Goal: Information Seeking & Learning: Learn about a topic

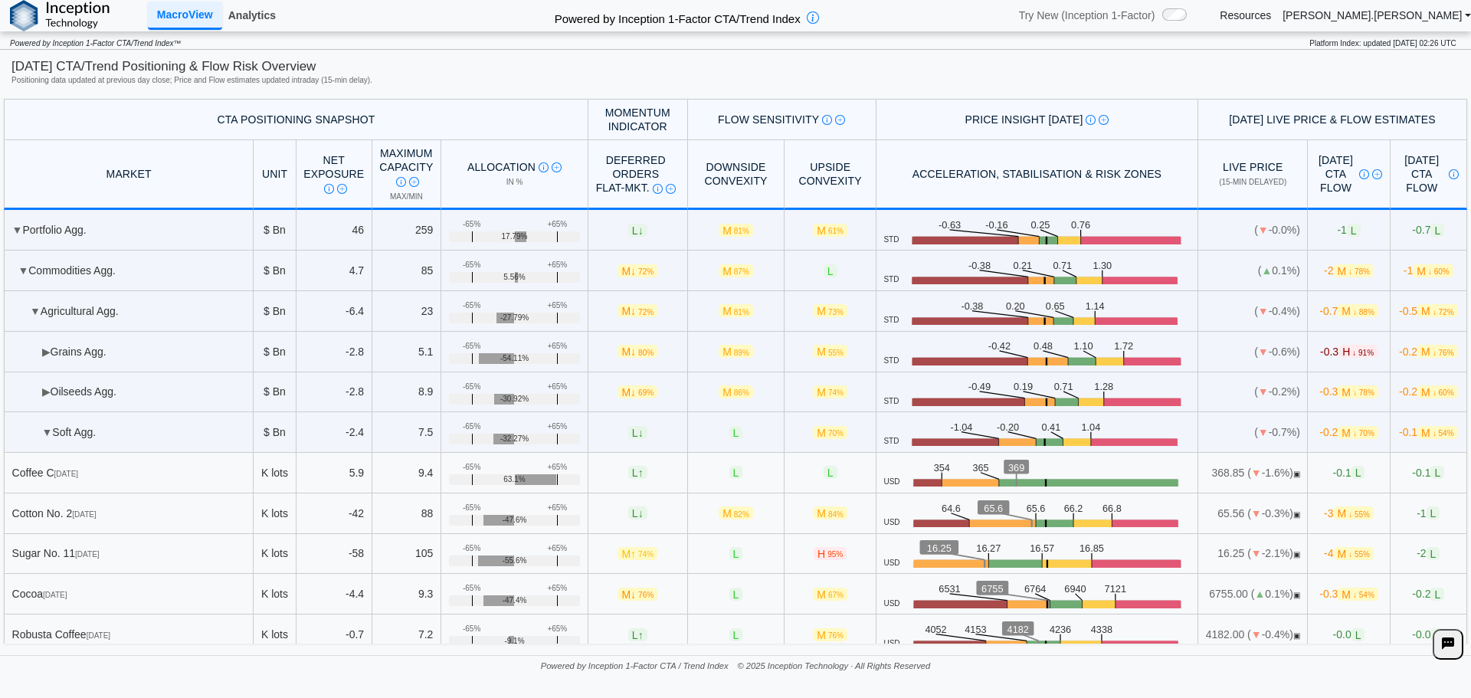
click at [253, 5] on link "Analytics" at bounding box center [252, 15] width 60 height 26
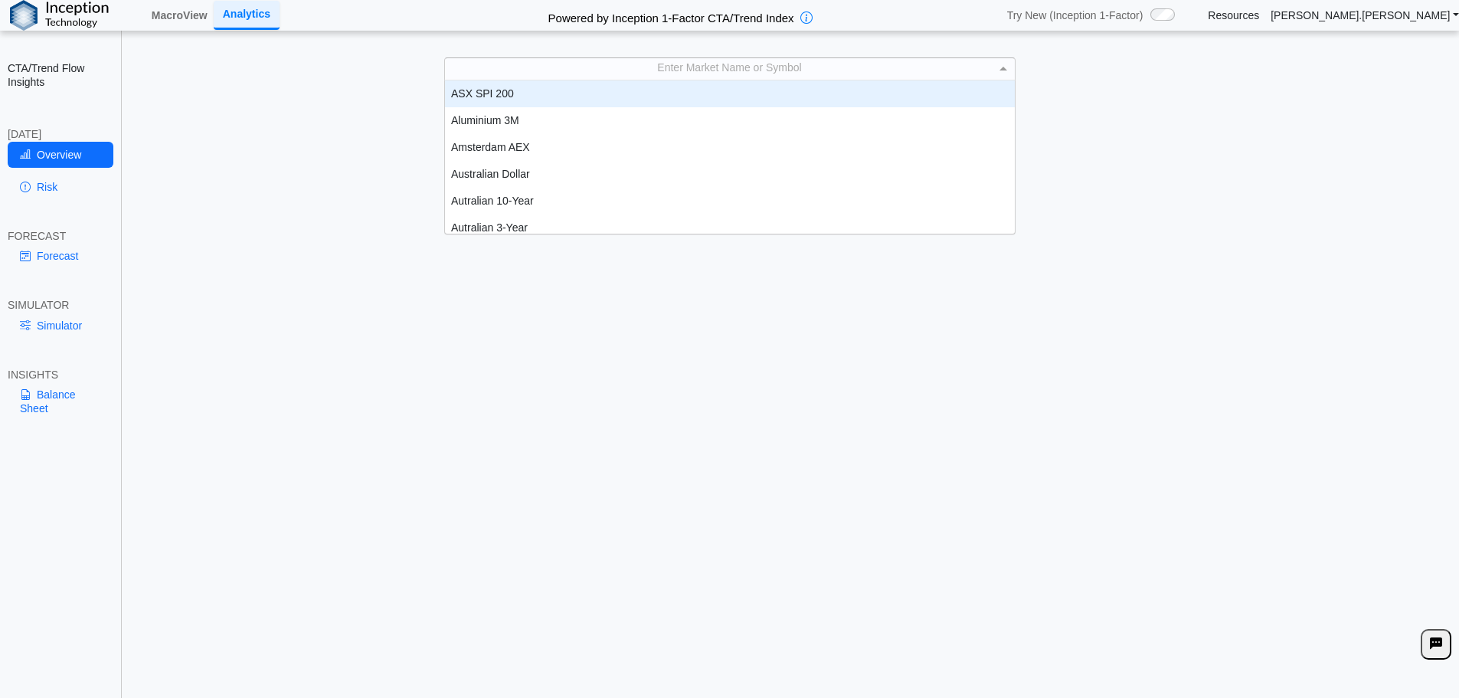
click at [626, 65] on div "Enter Market Name or Symbol" at bounding box center [730, 68] width 570 height 21
type input "*****"
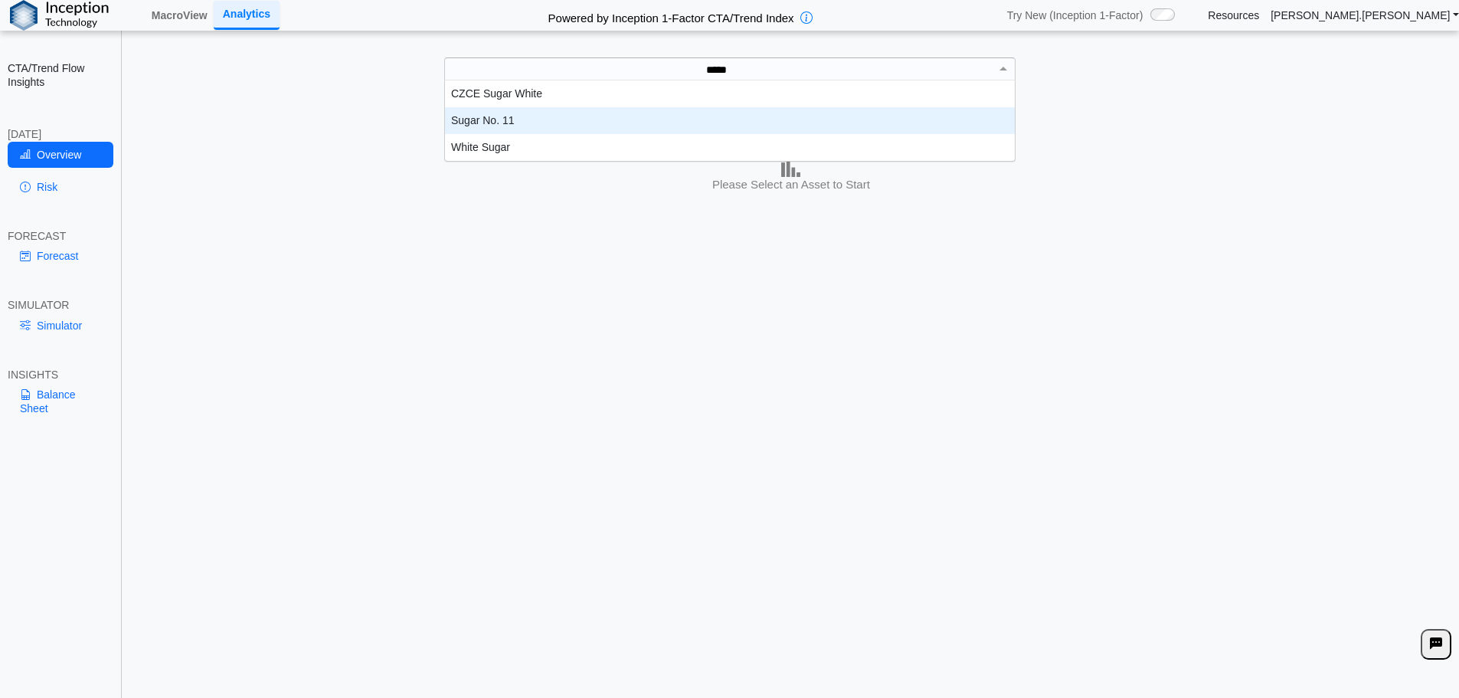
click at [586, 113] on div "Sugar No. 11" at bounding box center [730, 120] width 570 height 27
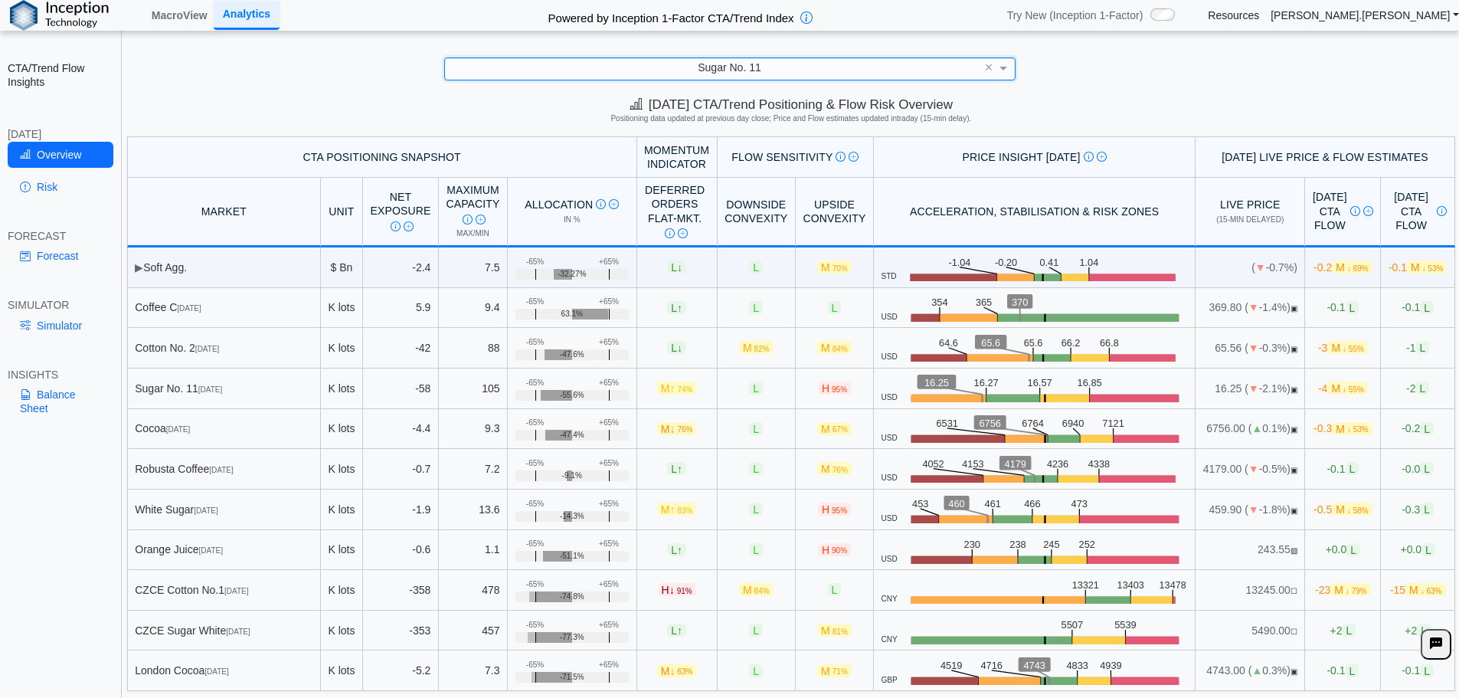
scroll to position [7, 0]
click at [60, 184] on link "Risk" at bounding box center [61, 187] width 106 height 26
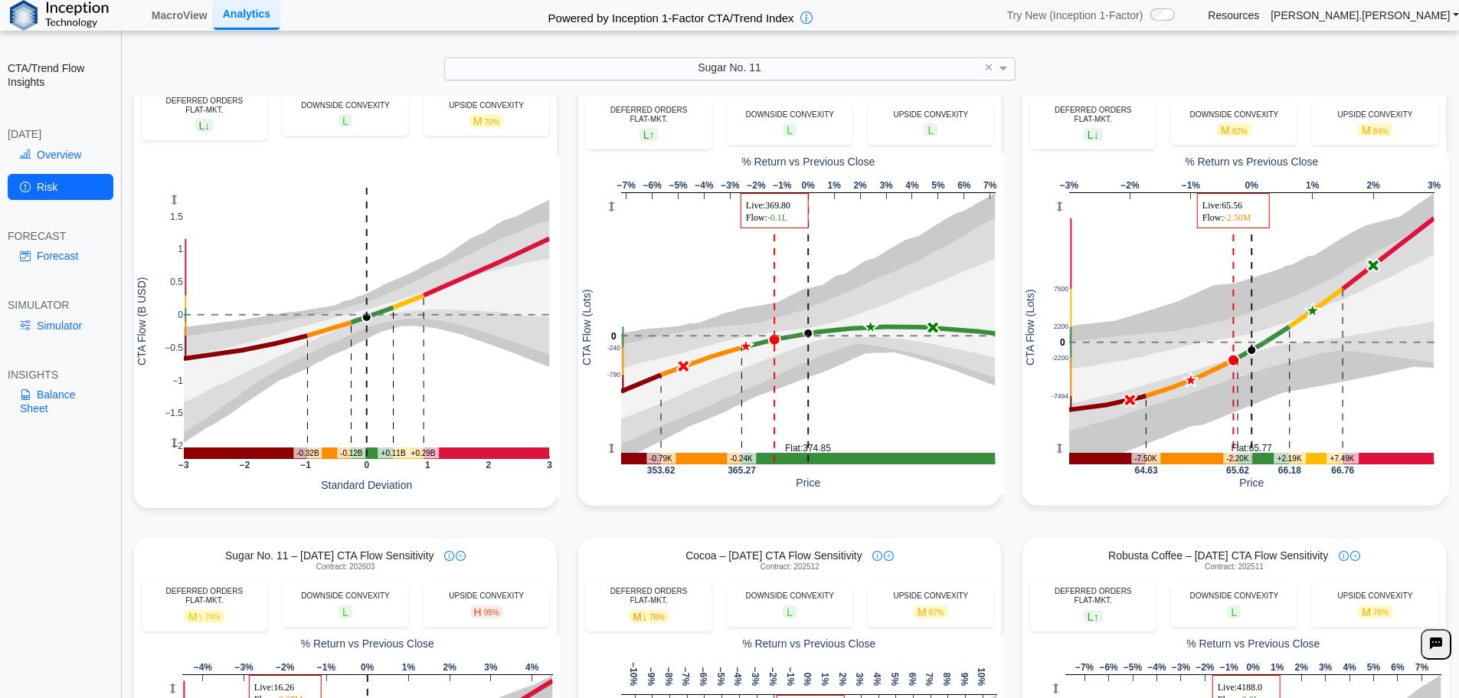
scroll to position [0, 0]
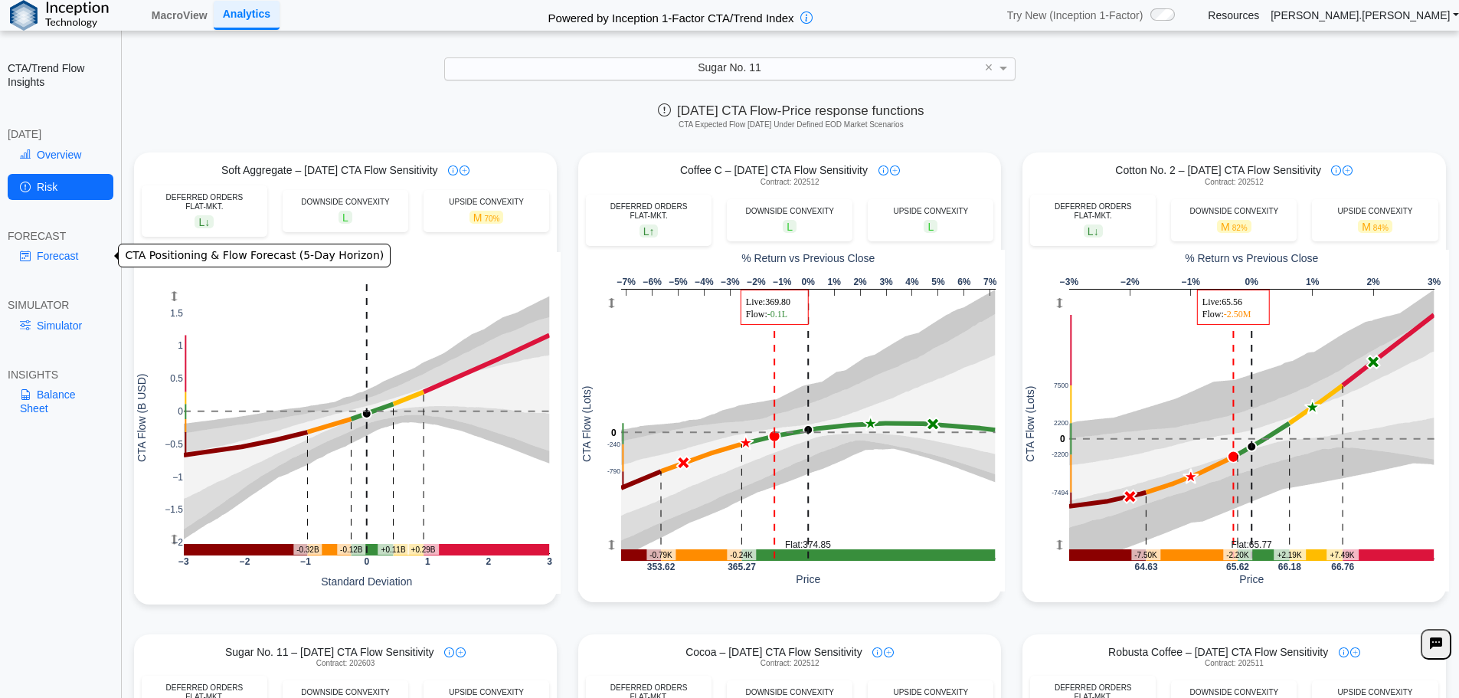
click at [51, 259] on link "Forecast" at bounding box center [61, 256] width 106 height 26
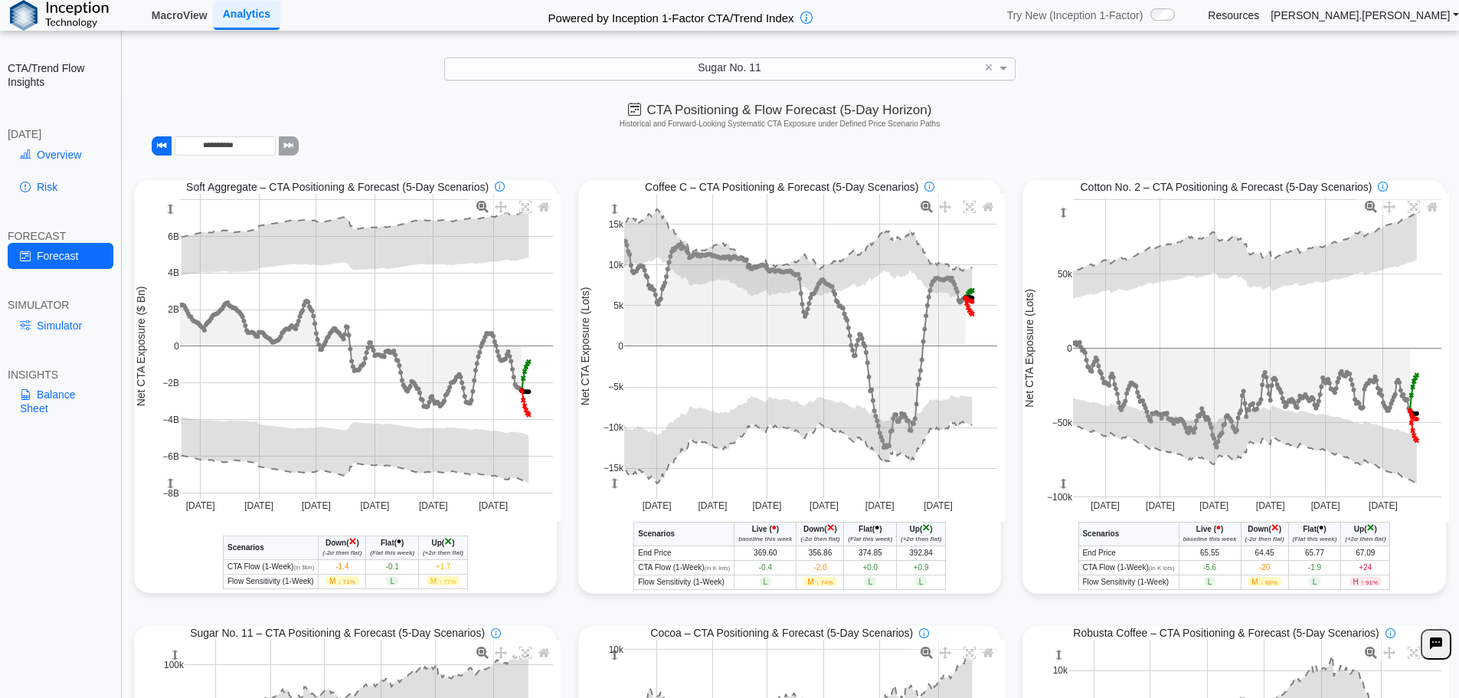
click at [171, 16] on link "MacroView" at bounding box center [180, 15] width 68 height 26
